Goal: Transaction & Acquisition: Purchase product/service

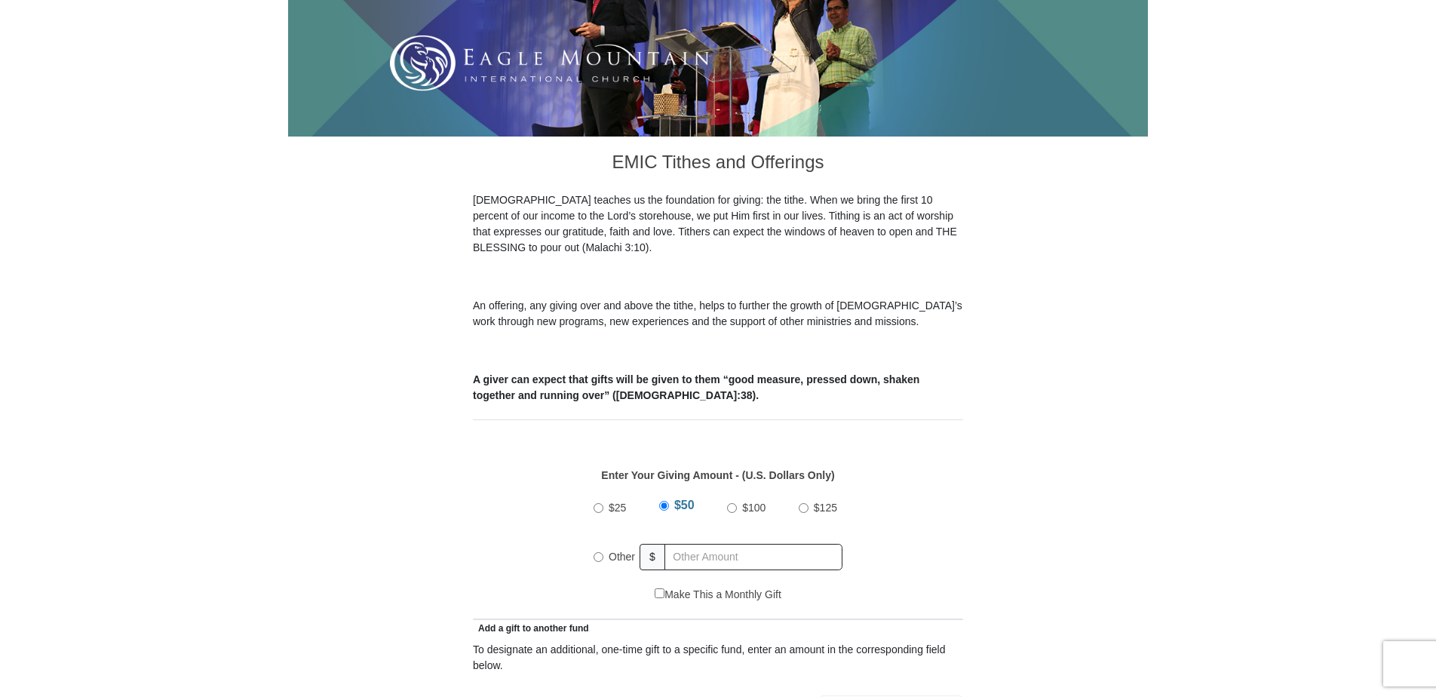
scroll to position [352, 0]
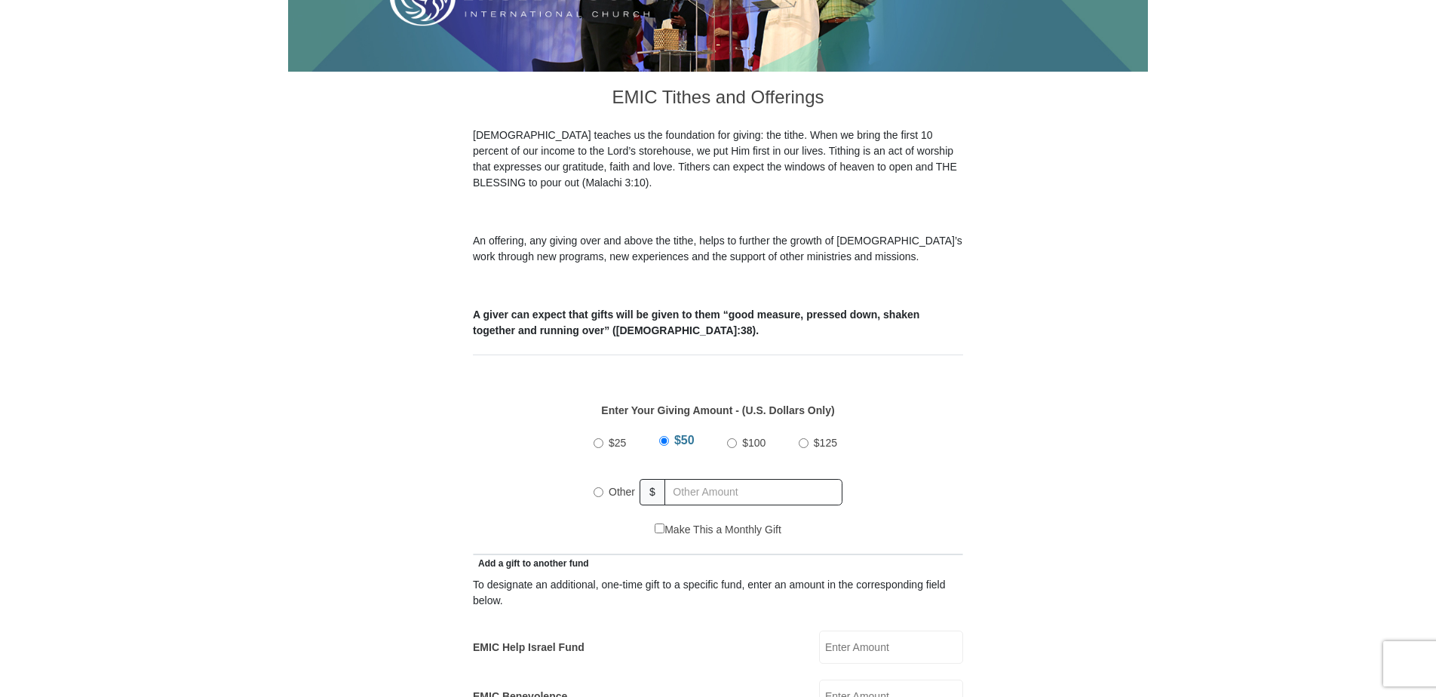
click at [598, 487] on input "Other" at bounding box center [599, 492] width 10 height 10
radio input "true"
click at [690, 479] on input "text" at bounding box center [756, 492] width 173 height 26
type input "450.00"
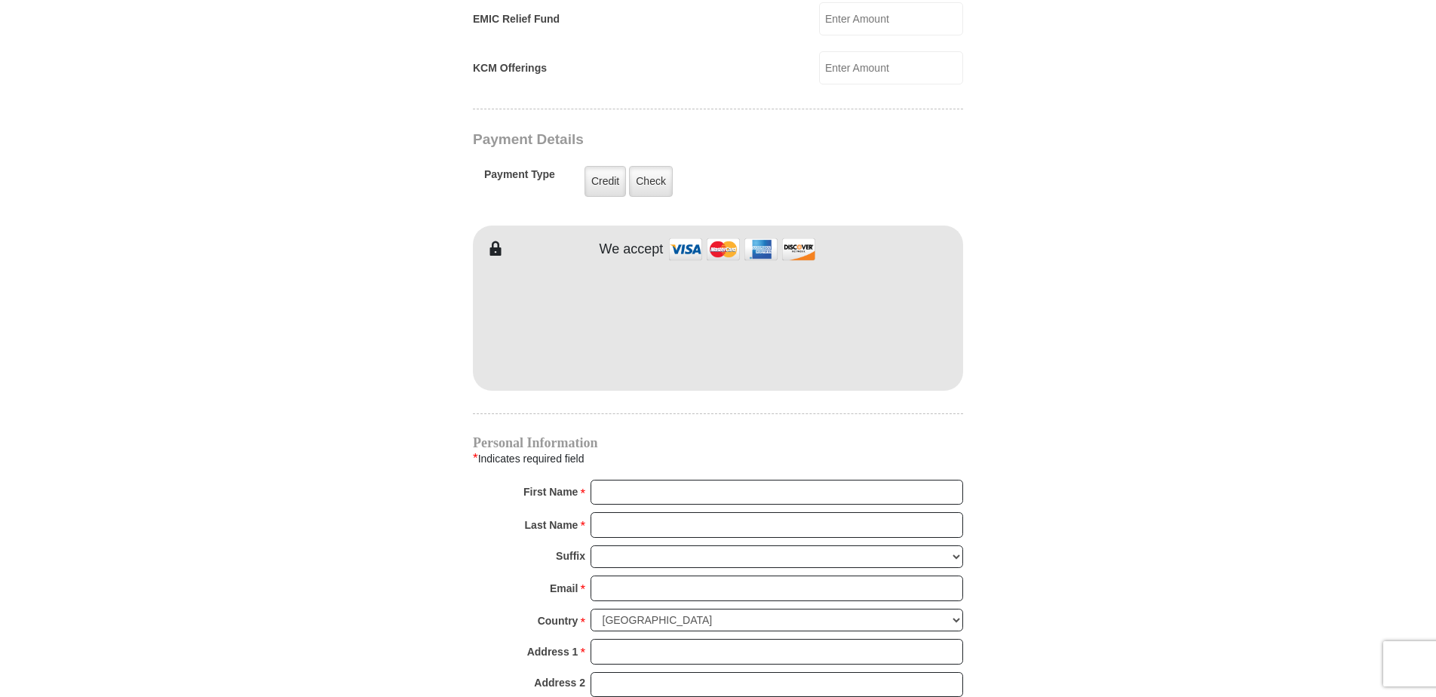
scroll to position [1207, 0]
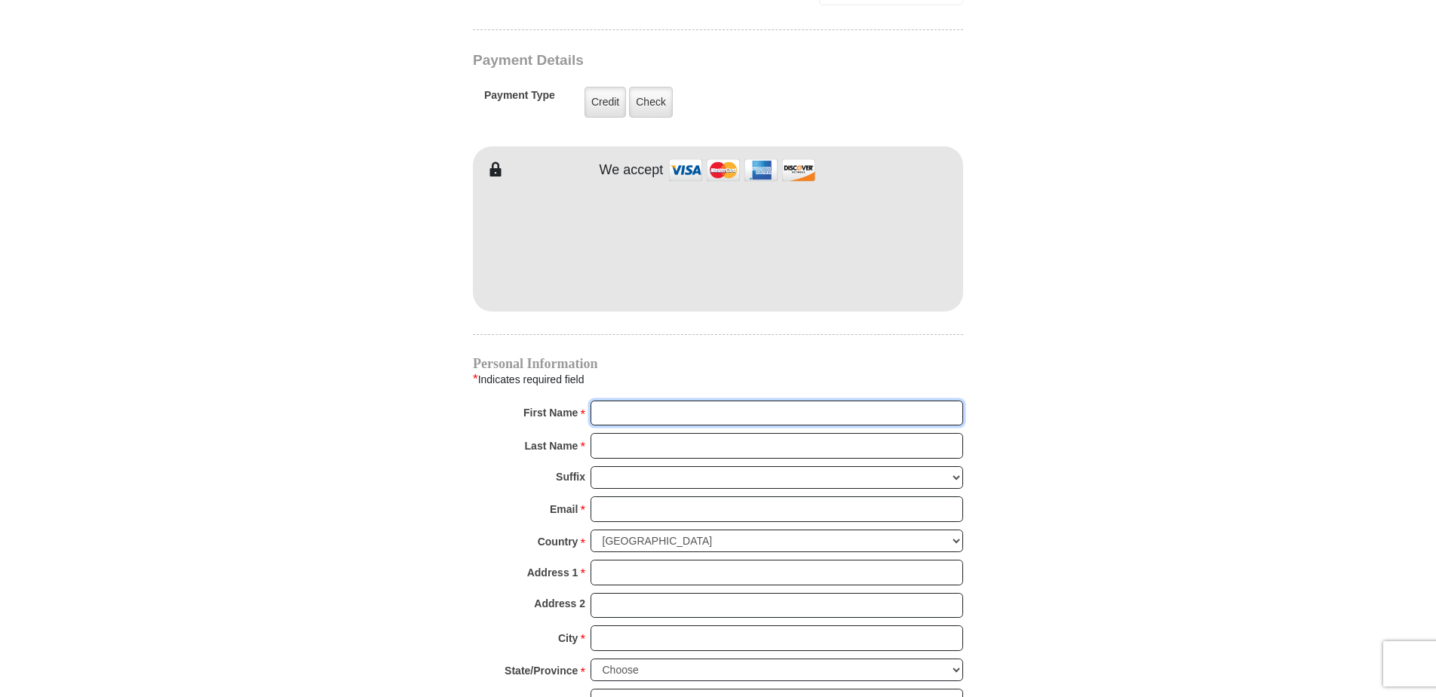
click at [639, 401] on input "First Name *" at bounding box center [777, 414] width 373 height 26
type input "[PERSON_NAME] & [PERSON_NAME]"
type input "[PERSON_NAME]"
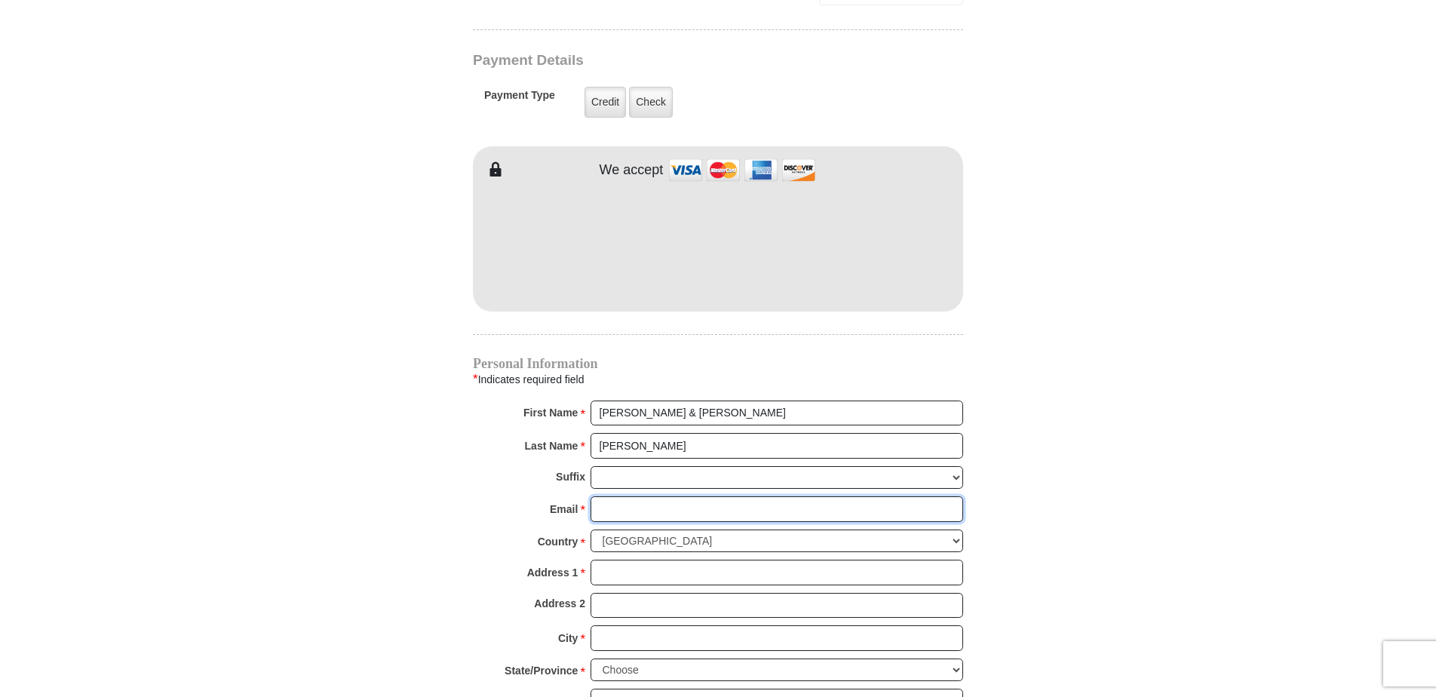
type input "[EMAIL_ADDRESS][DOMAIN_NAME]"
type input "15145 Gunnison Trail"
type input "[GEOGRAPHIC_DATA]"
type input "[GEOGRAPHIC_DATA], [GEOGRAPHIC_DATA]"
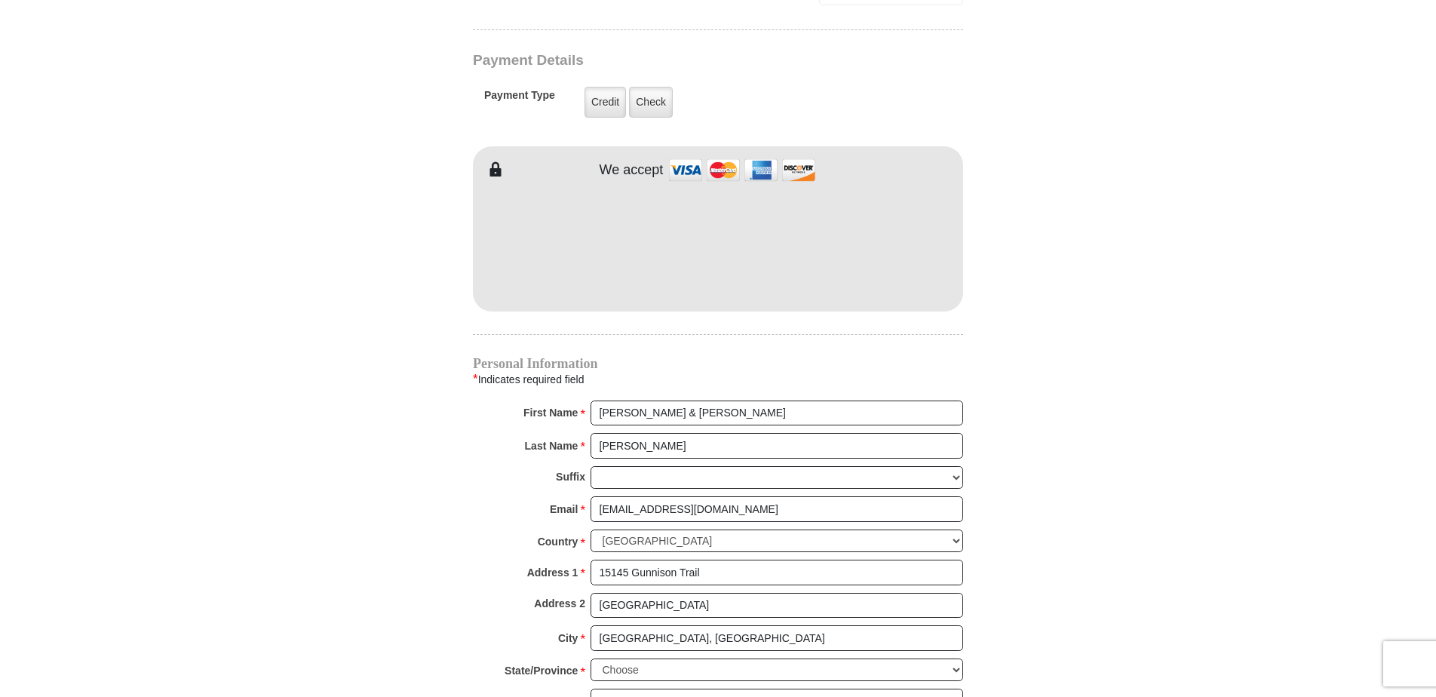
type input "8178794260"
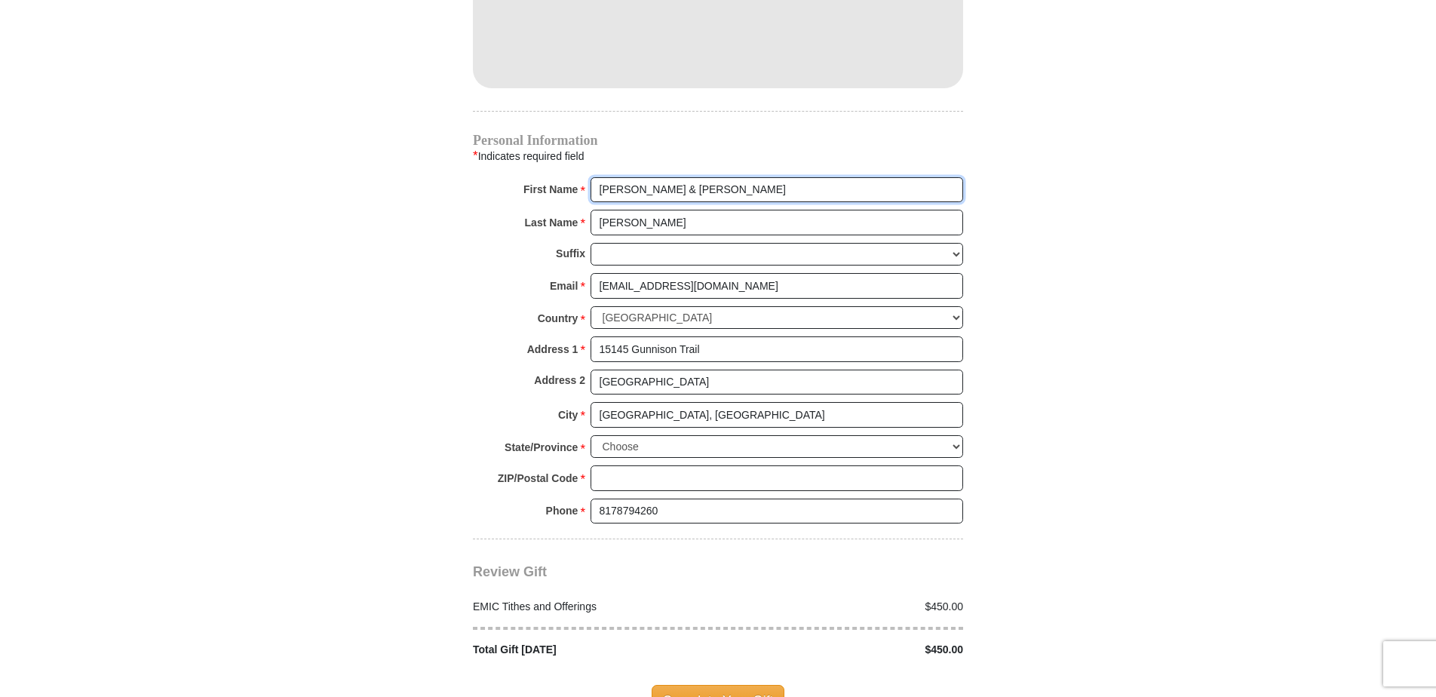
scroll to position [1458, 0]
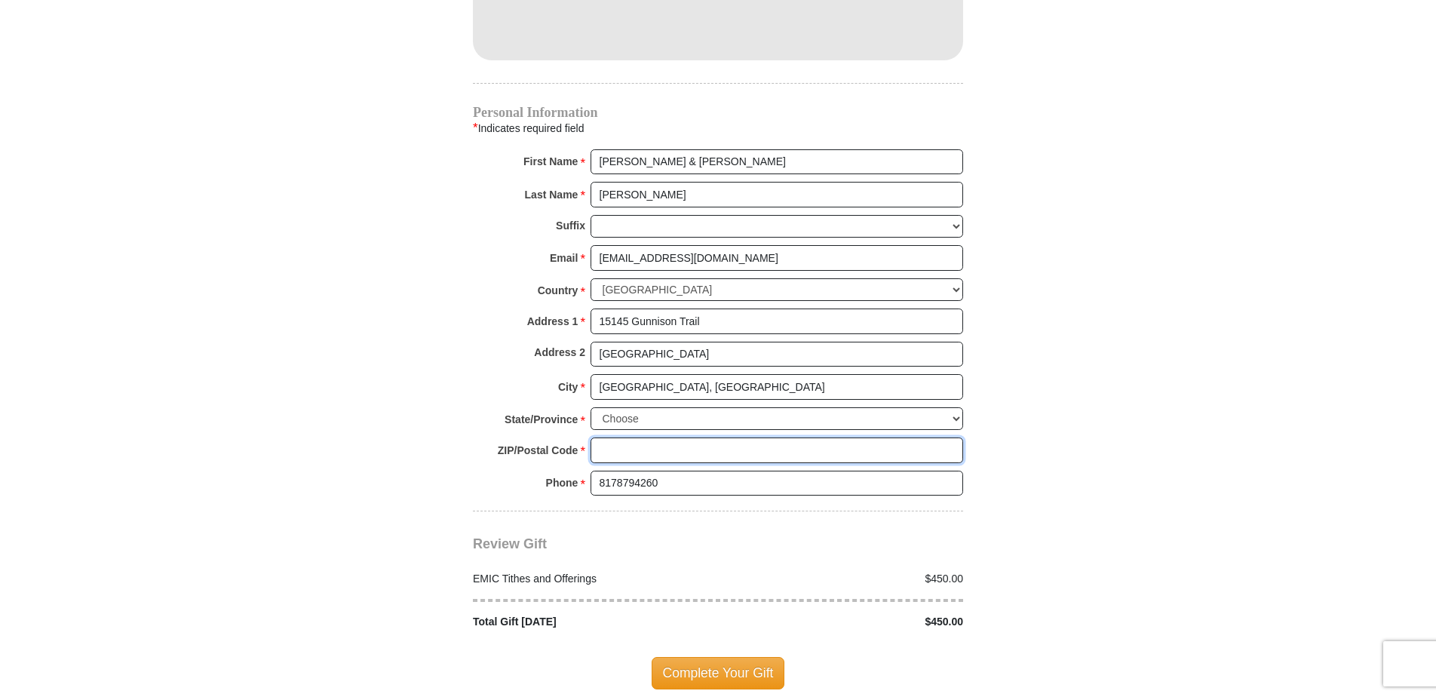
click at [649, 438] on input "ZIP/Postal Code *" at bounding box center [777, 451] width 373 height 26
type input "75077-7541"
select select "[GEOGRAPHIC_DATA]"
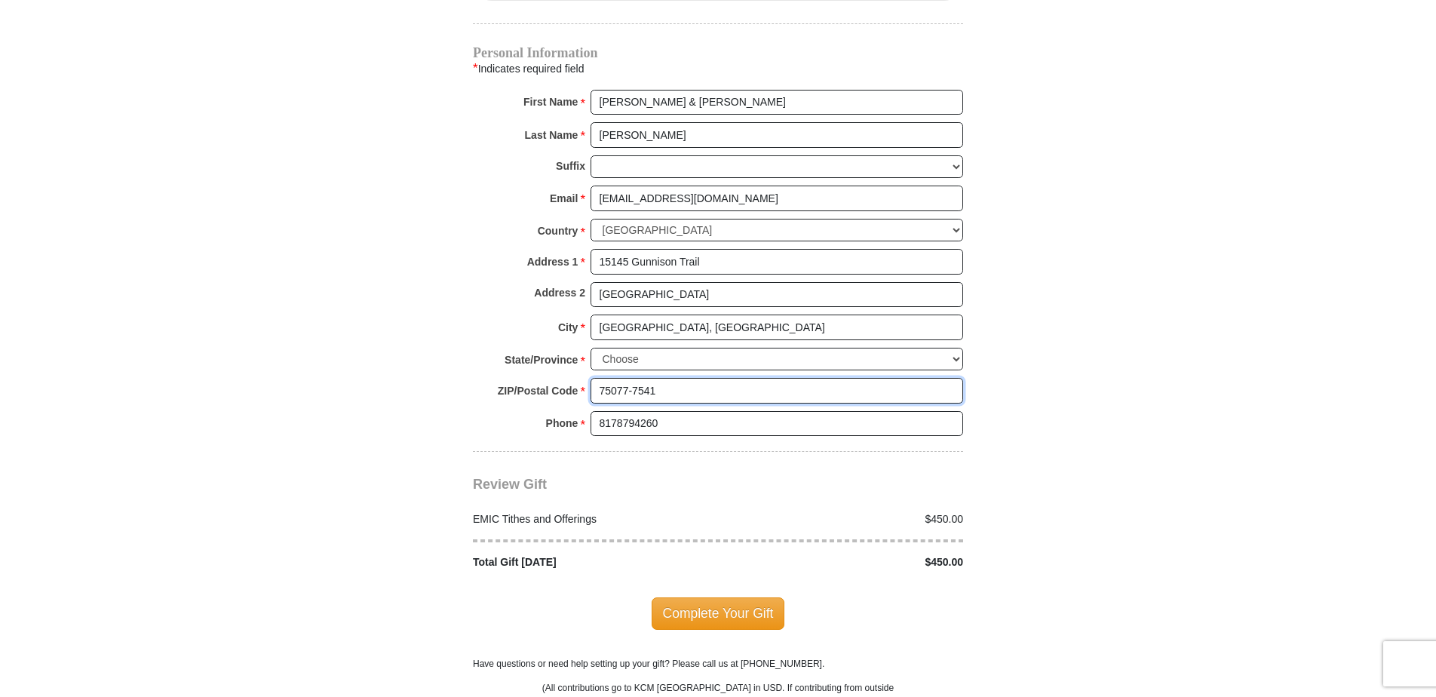
scroll to position [1559, 0]
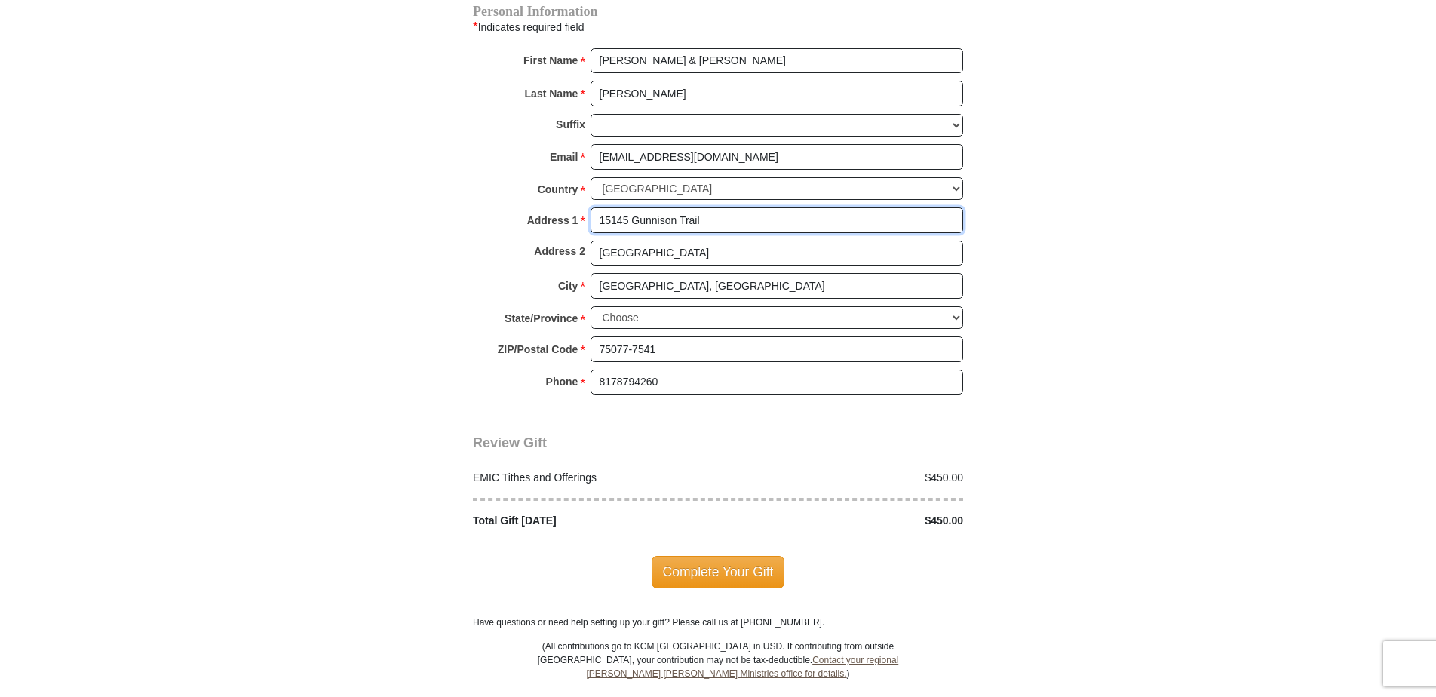
click at [628, 207] on input "15145 Gunnison Trail" at bounding box center [777, 220] width 373 height 26
click at [625, 207] on input "15145 Gunnison Trail" at bounding box center [777, 220] width 373 height 26
click at [628, 207] on input "15145 Gunnison Trail" at bounding box center [777, 220] width 373 height 26
type input "1514 Gunnison Trail"
click at [727, 556] on span "Complete Your Gift" at bounding box center [719, 572] width 134 height 32
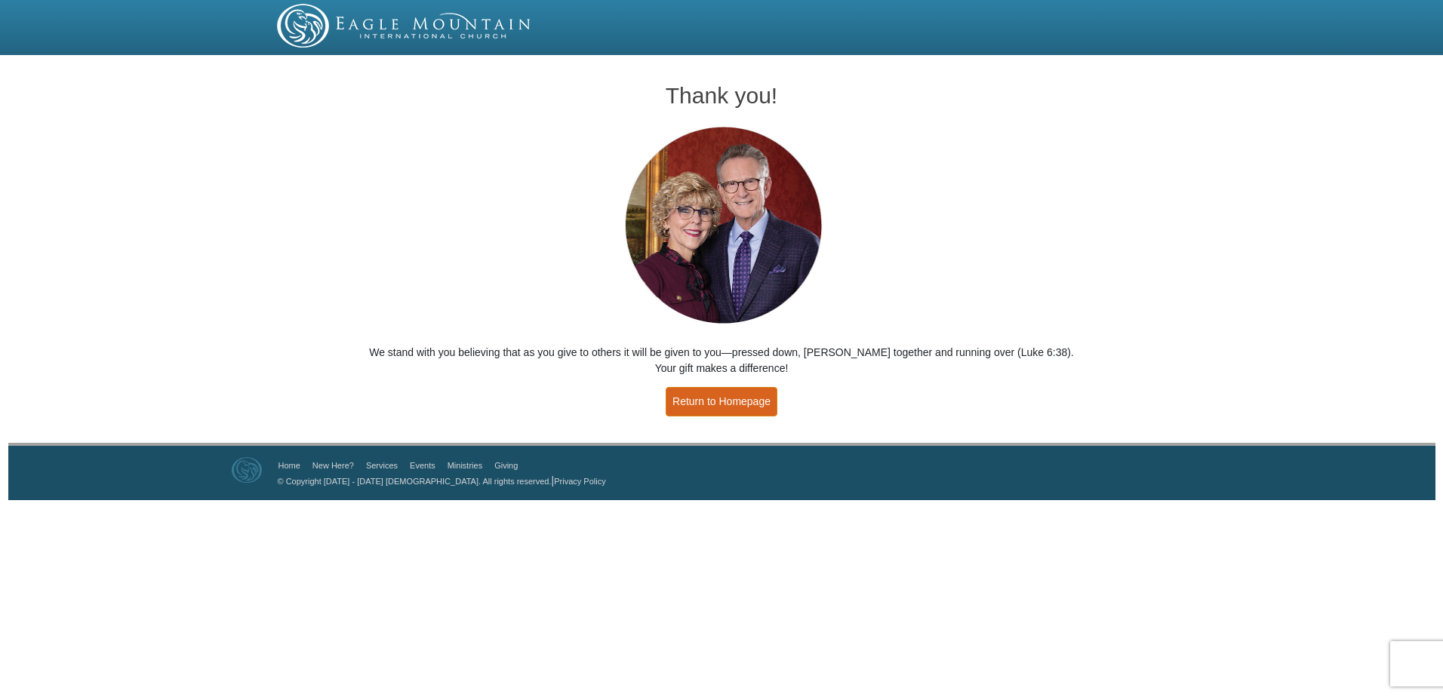
click at [729, 399] on link "Return to Homepage" at bounding box center [721, 401] width 112 height 29
